Goal: Understand site structure: Understand site structure

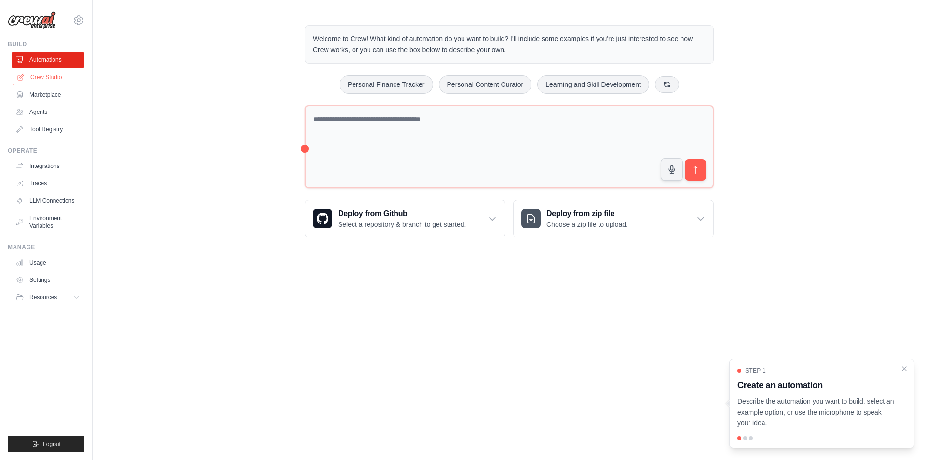
click at [50, 77] on link "Crew Studio" at bounding box center [49, 76] width 73 height 15
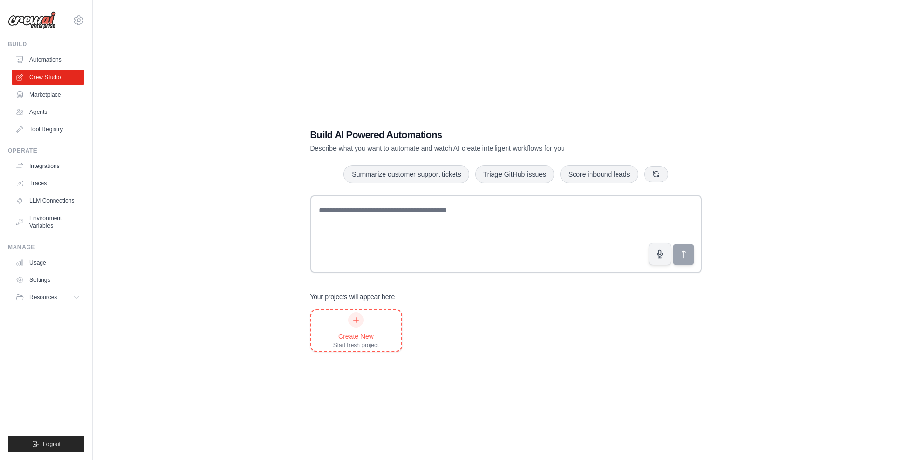
click at [356, 320] on icon at bounding box center [356, 319] width 5 height 5
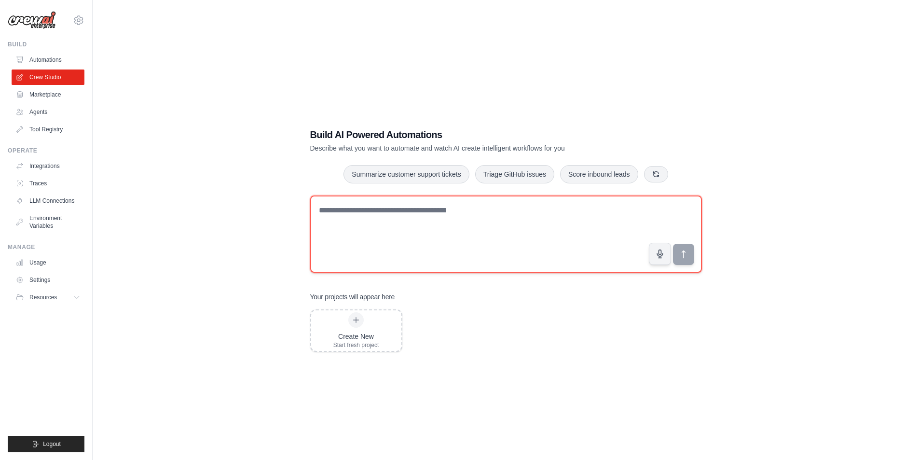
click at [387, 239] on textarea at bounding box center [506, 233] width 392 height 77
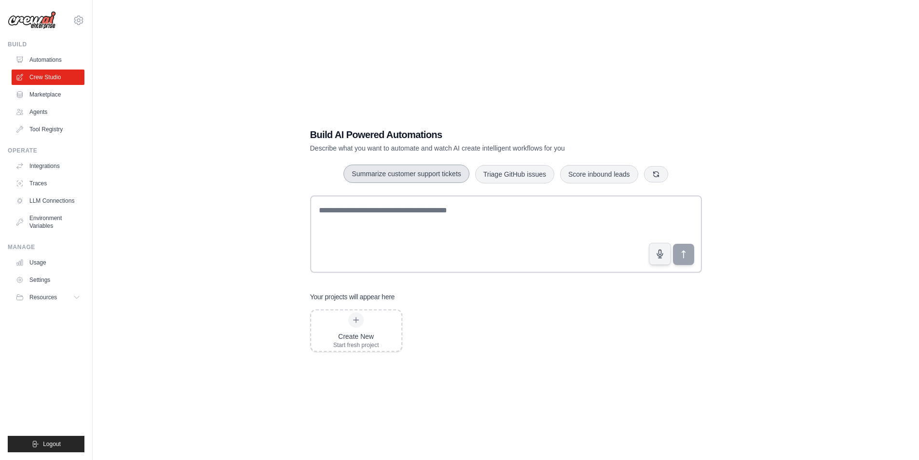
click at [423, 172] on button "Summarize customer support tickets" at bounding box center [406, 174] width 125 height 18
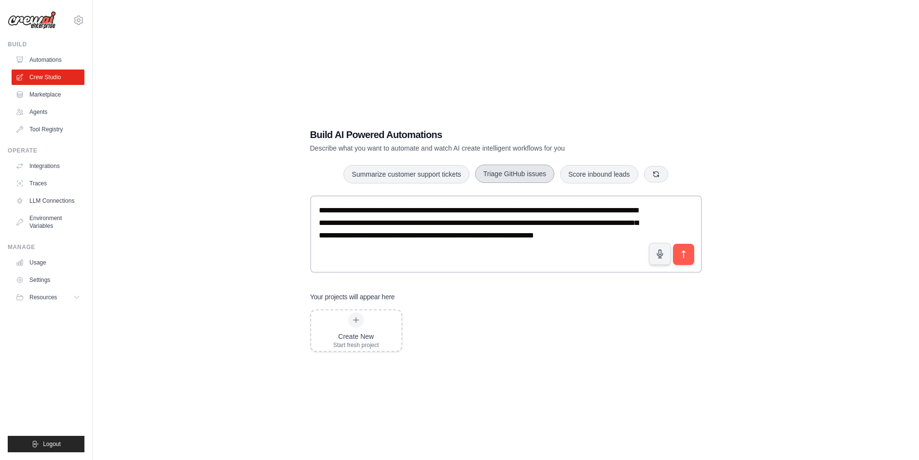
click at [517, 170] on button "Triage GitHub issues" at bounding box center [514, 174] width 79 height 18
type textarea "**********"
click at [663, 174] on button "button" at bounding box center [656, 173] width 24 height 16
click at [37, 94] on link "Marketplace" at bounding box center [49, 94] width 73 height 15
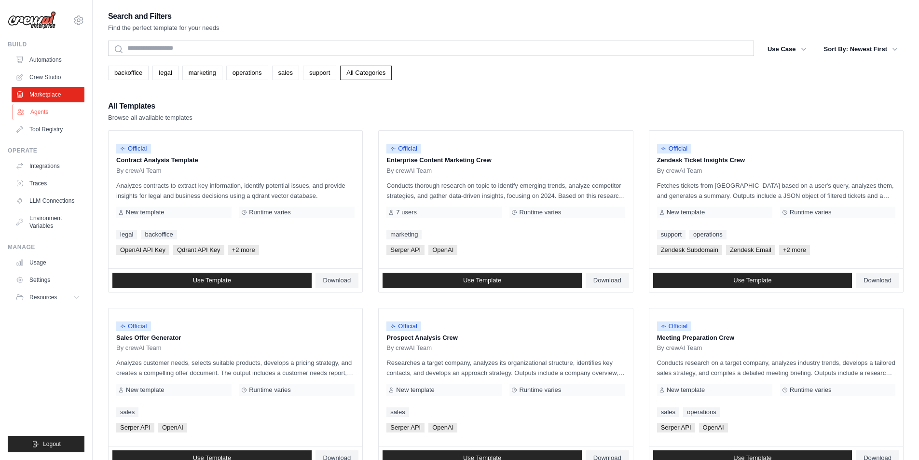
click at [40, 109] on link "Agents" at bounding box center [49, 111] width 73 height 15
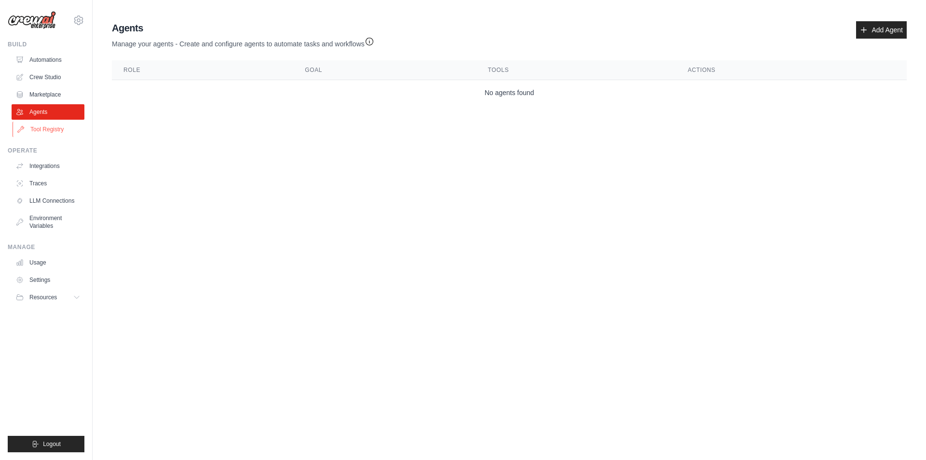
click at [60, 130] on link "Tool Registry" at bounding box center [49, 129] width 73 height 15
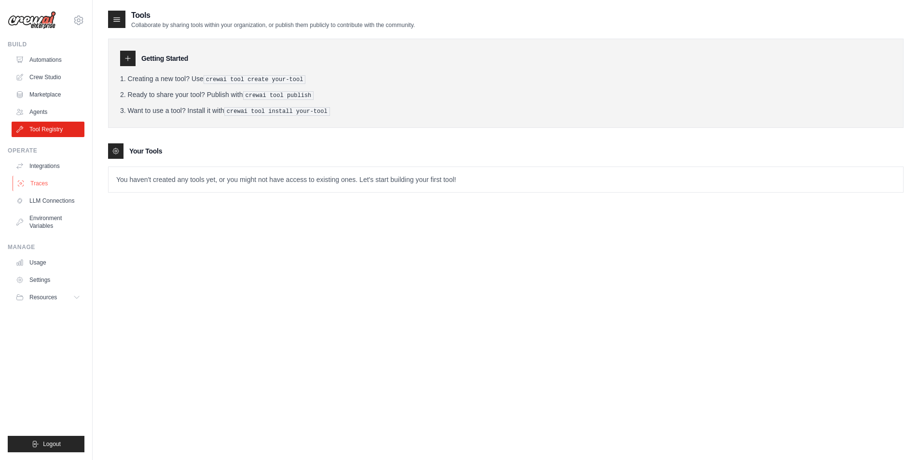
click at [53, 179] on link "Traces" at bounding box center [49, 183] width 73 height 15
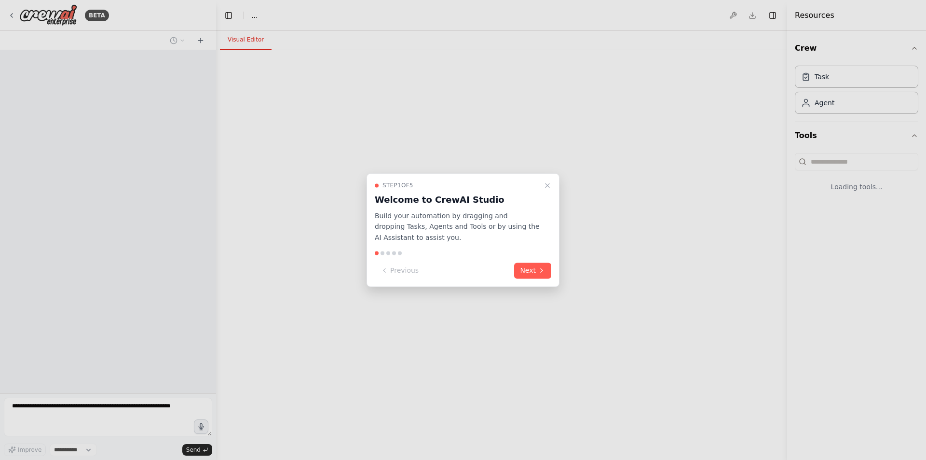
select select "****"
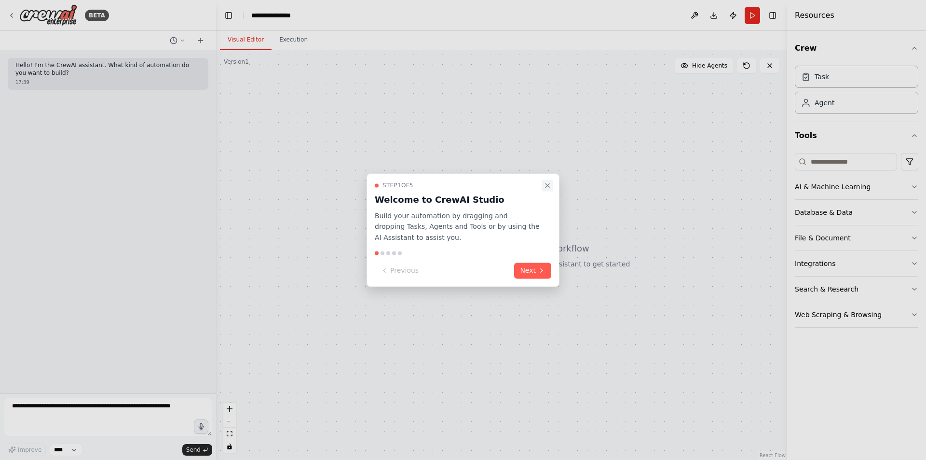
click at [547, 185] on icon "Close walkthrough" at bounding box center [548, 185] width 4 height 4
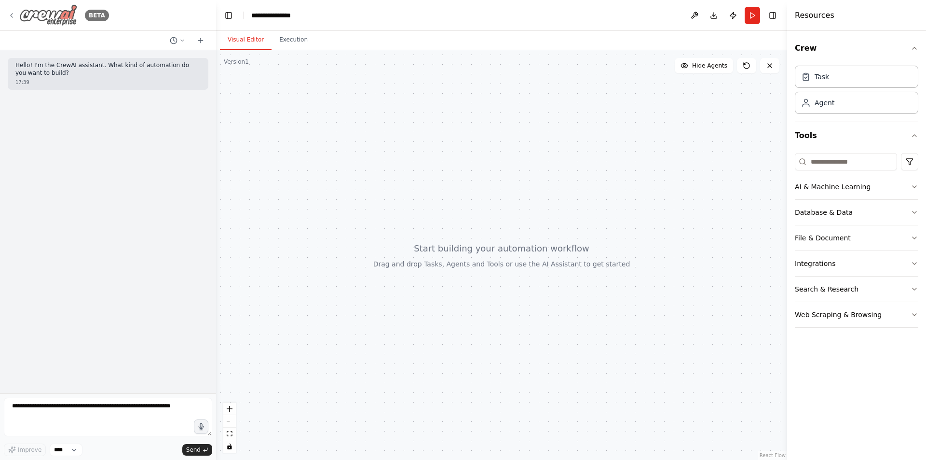
click at [8, 12] on icon at bounding box center [12, 16] width 8 height 8
